Goal: Transaction & Acquisition: Purchase product/service

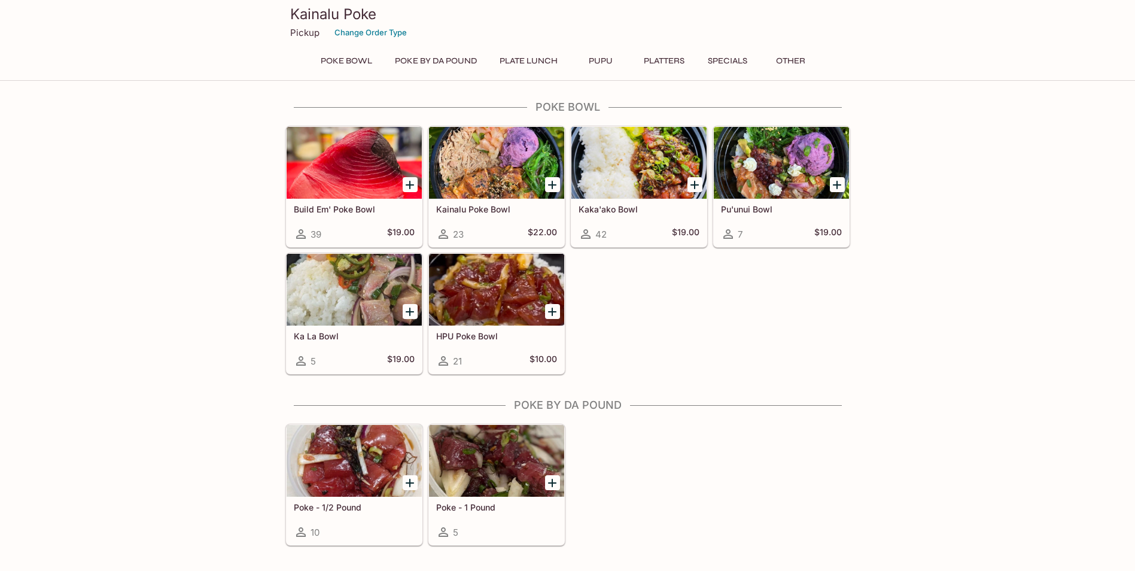
click at [482, 293] on div at bounding box center [496, 290] width 135 height 72
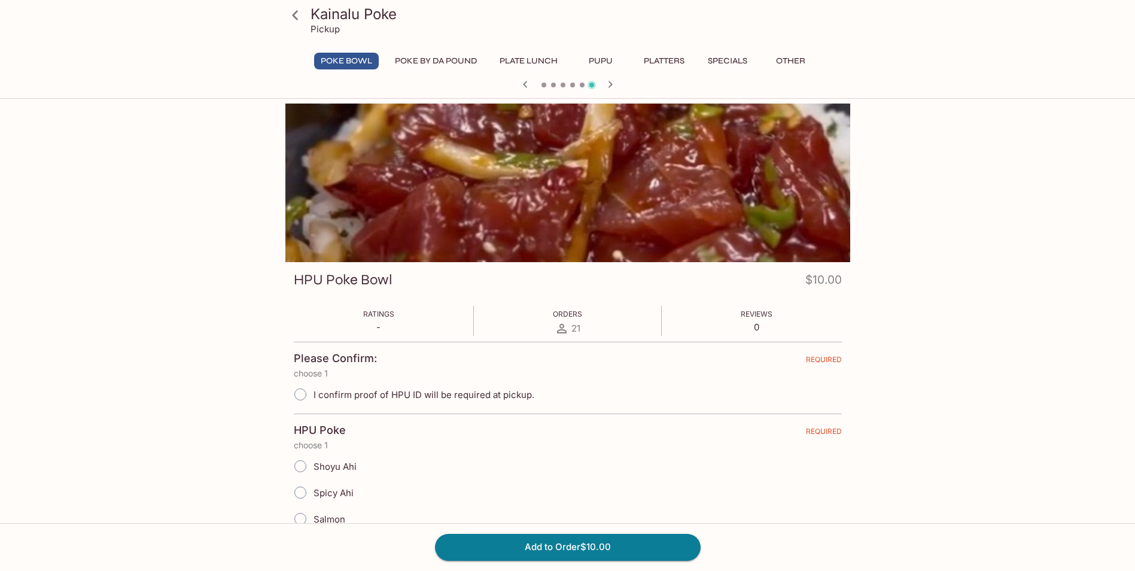
click at [534, 57] on button "Plate Lunch" at bounding box center [528, 61] width 71 height 17
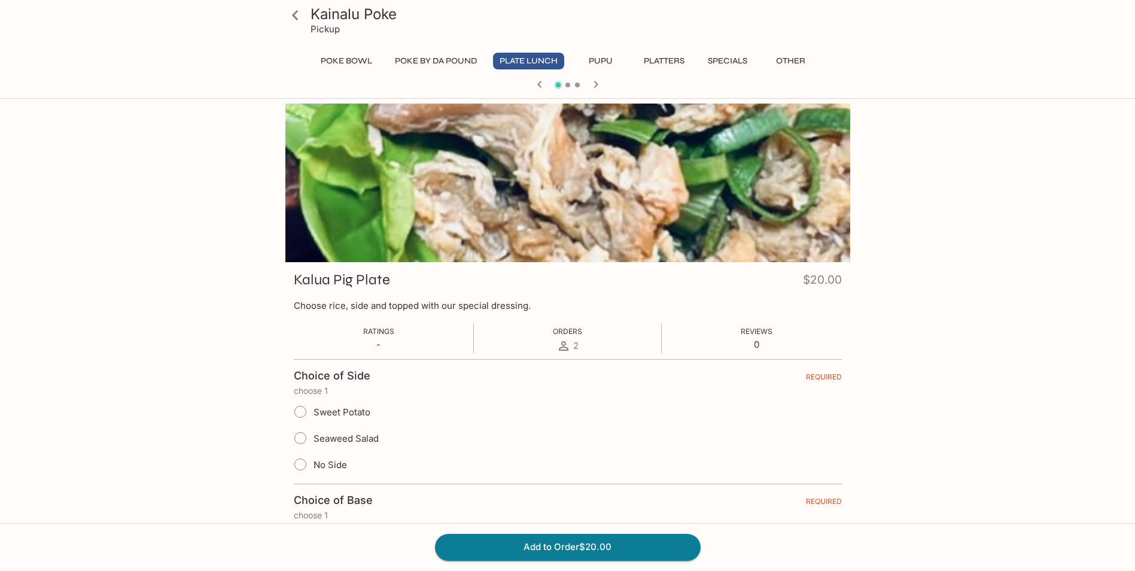
click at [595, 83] on icon "button" at bounding box center [596, 84] width 4 height 7
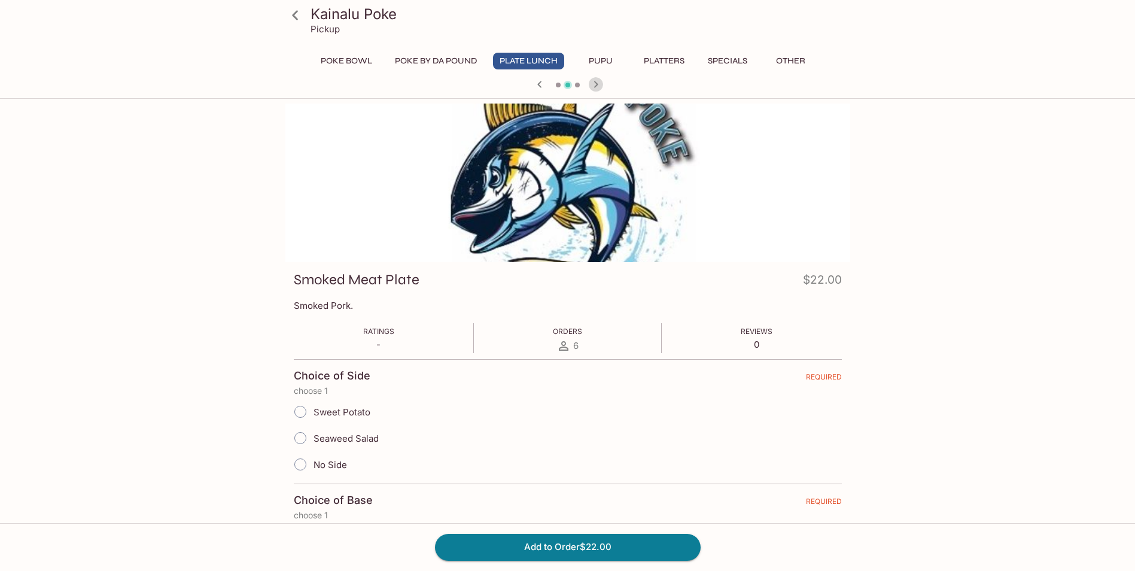
click at [595, 83] on icon "button" at bounding box center [596, 84] width 4 height 7
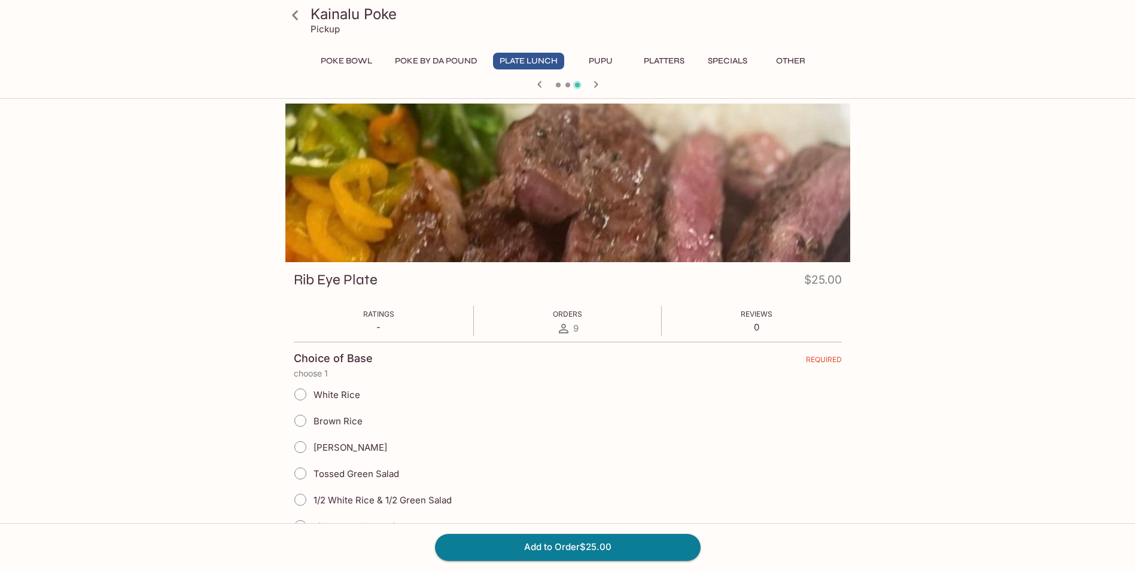
click at [595, 83] on icon "button" at bounding box center [596, 84] width 4 height 7
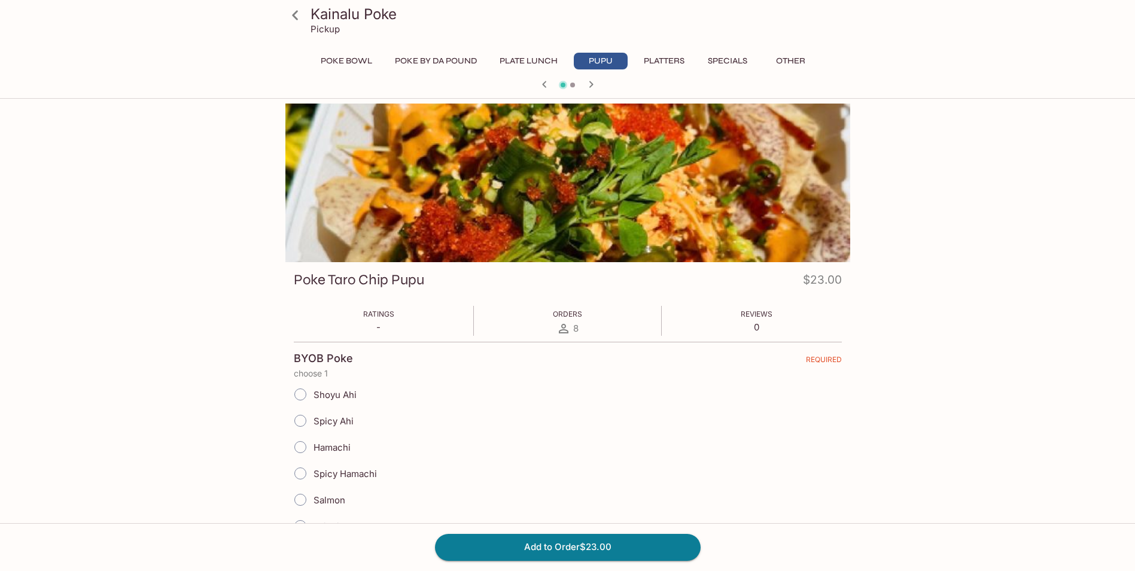
click at [595, 83] on icon "button" at bounding box center [591, 84] width 14 height 14
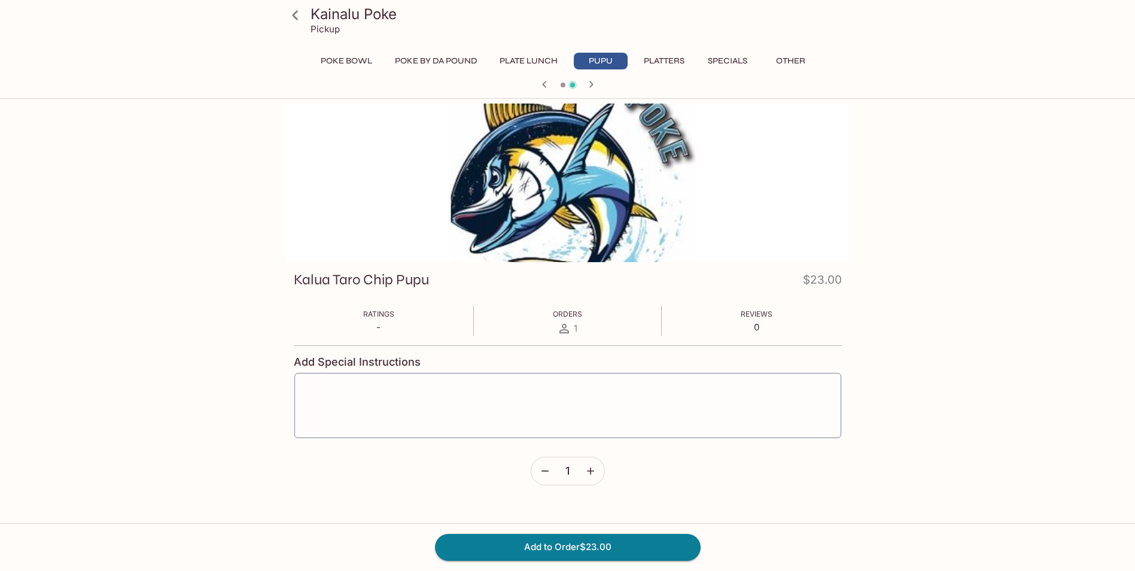
click at [654, 59] on button "Platters" at bounding box center [664, 61] width 54 height 17
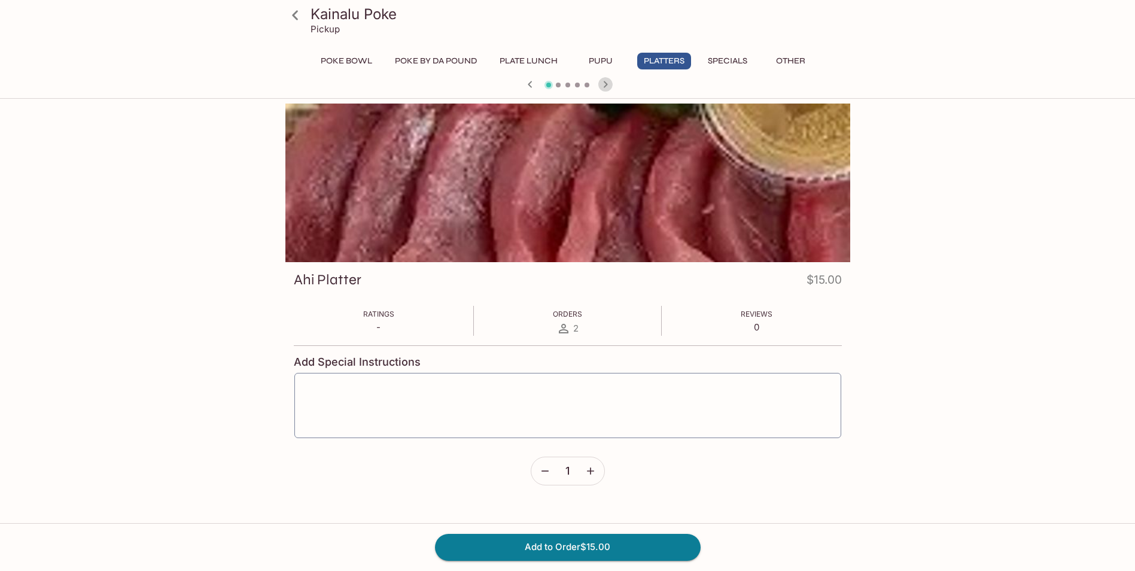
click at [608, 84] on icon "button" at bounding box center [605, 84] width 4 height 7
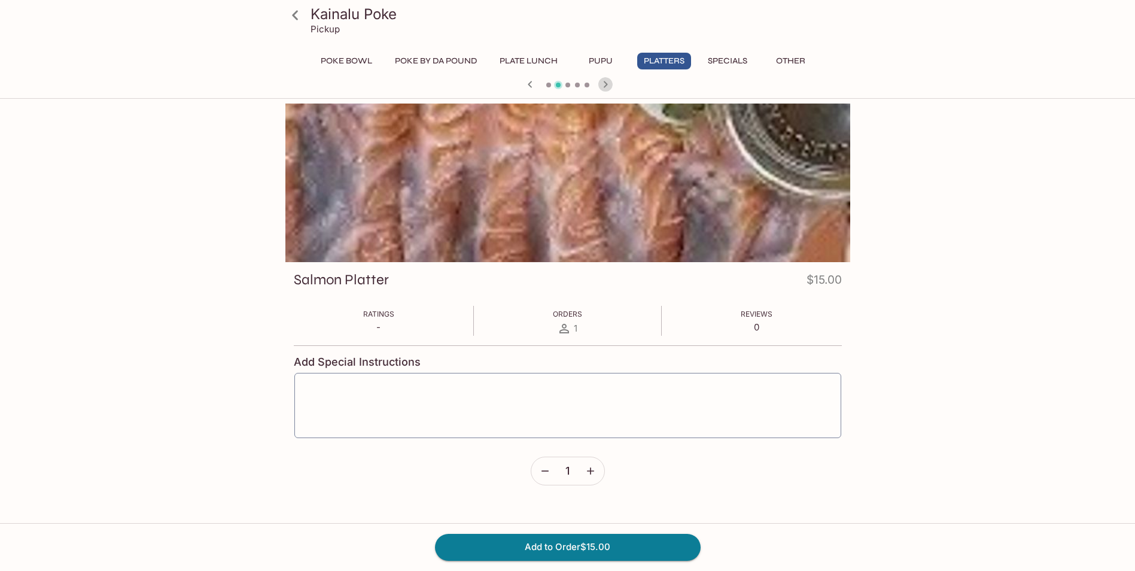
click at [608, 84] on icon "button" at bounding box center [605, 84] width 4 height 7
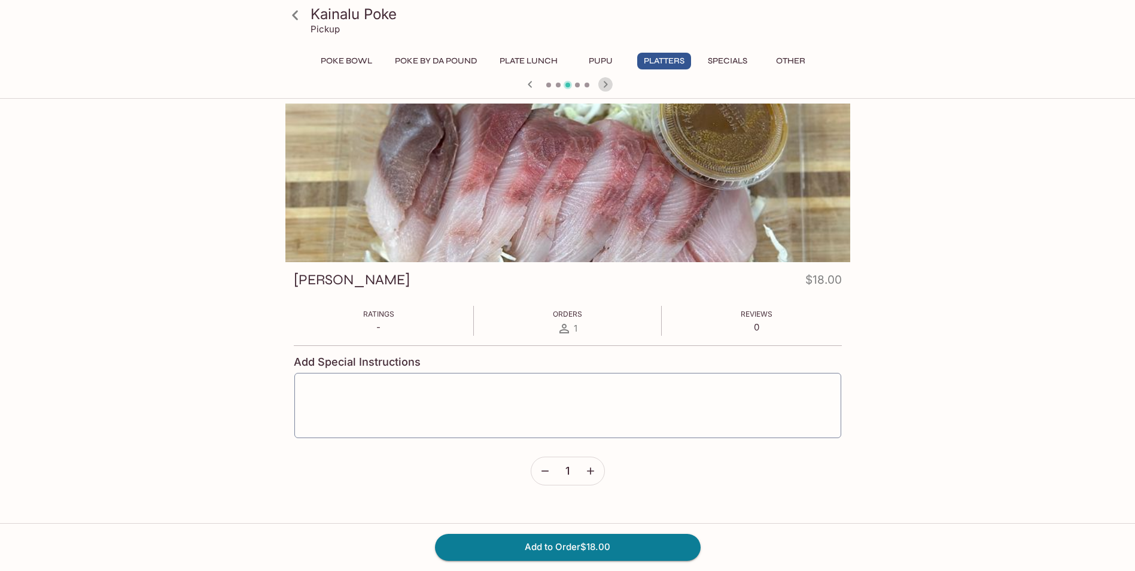
click at [608, 84] on icon "button" at bounding box center [605, 84] width 4 height 7
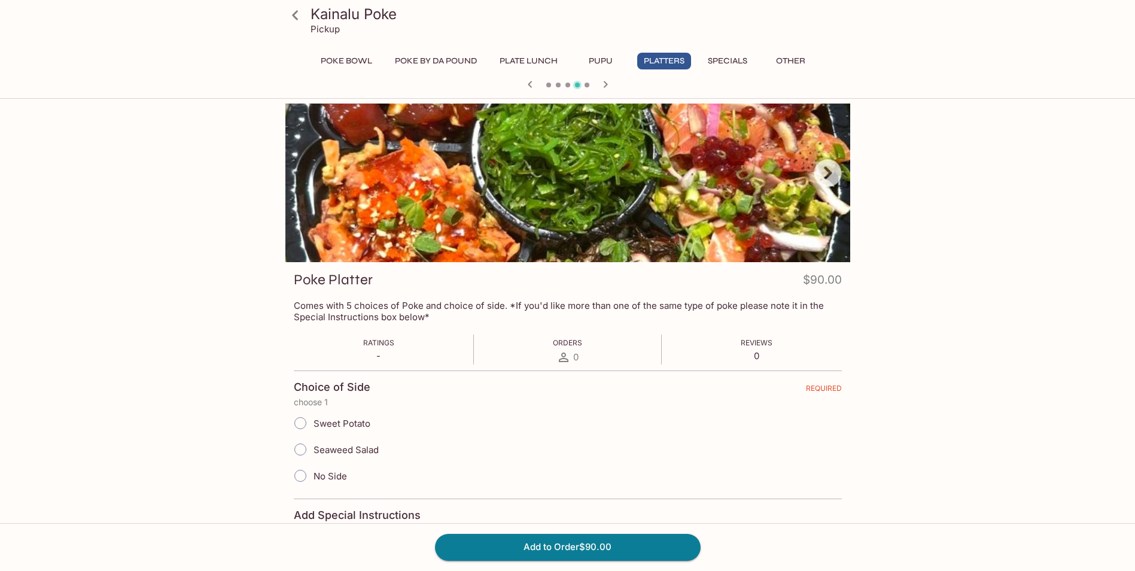
click at [608, 84] on icon "button" at bounding box center [605, 84] width 4 height 7
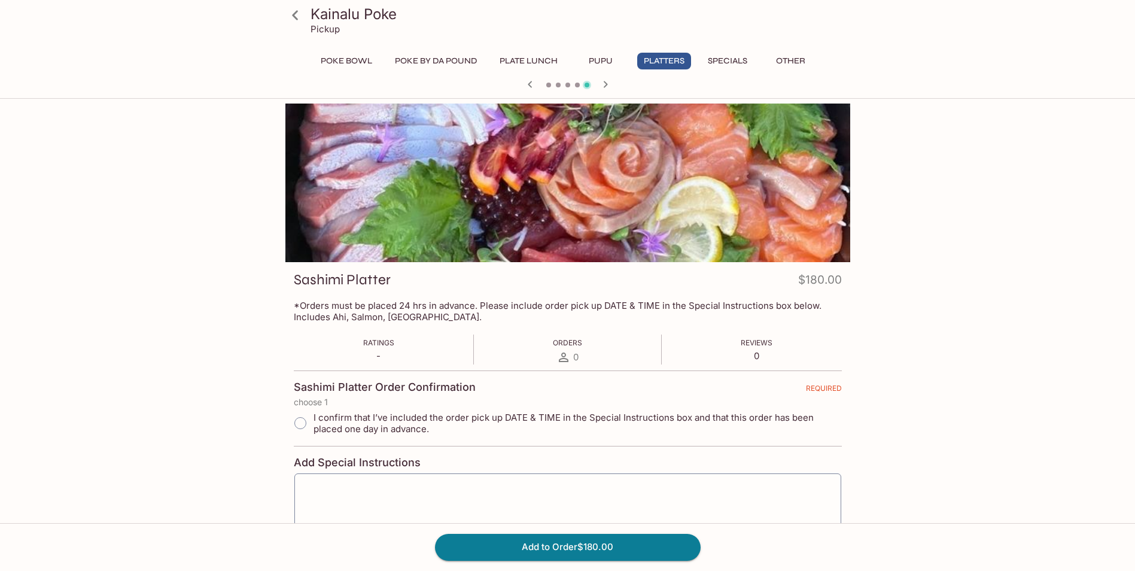
click at [528, 86] on icon "button" at bounding box center [530, 84] width 14 height 14
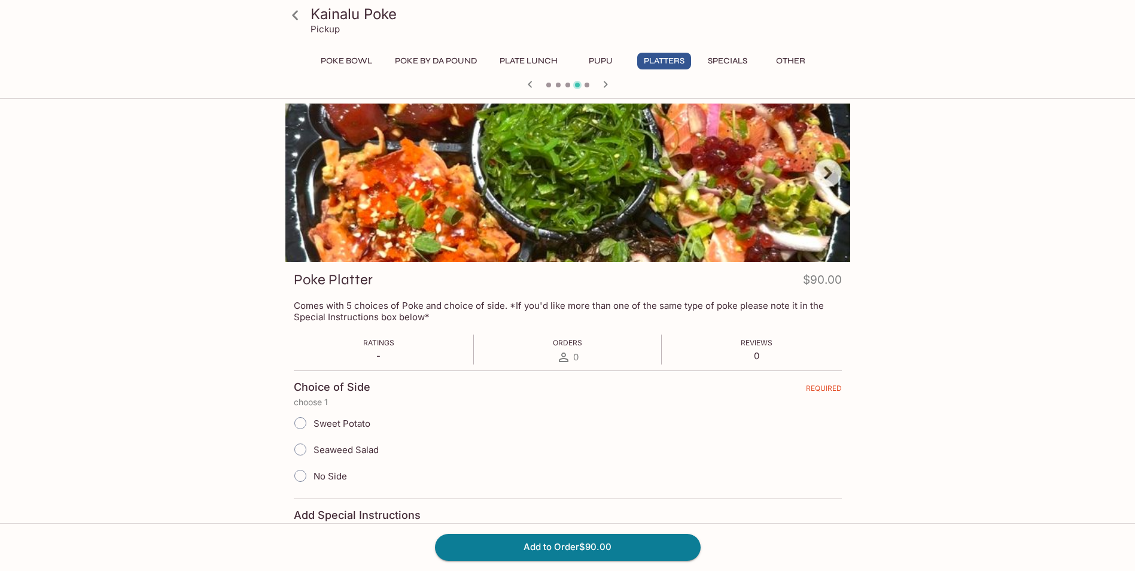
click at [724, 64] on button "Specials" at bounding box center [728, 61] width 54 height 17
